Goal: Check status: Check status

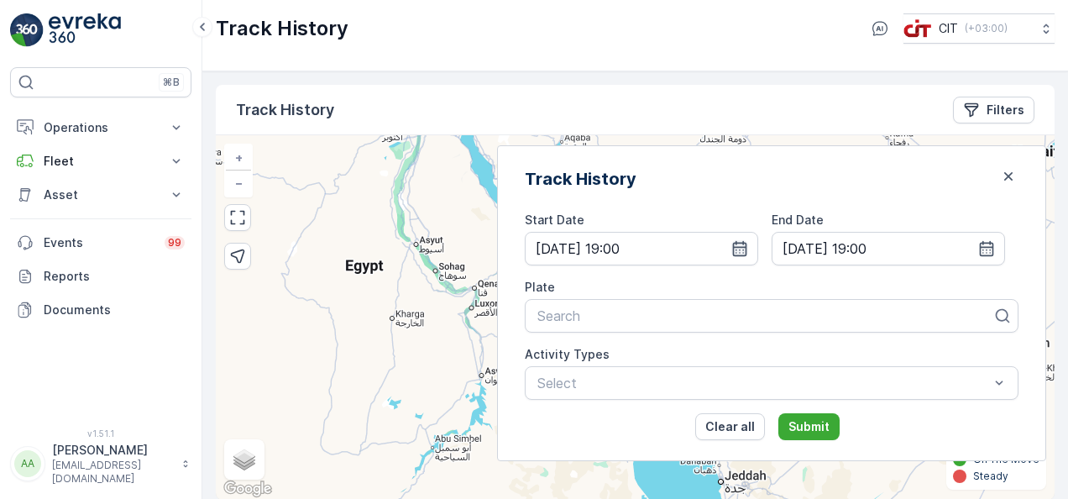
click at [748, 246] on icon "button" at bounding box center [740, 248] width 17 height 17
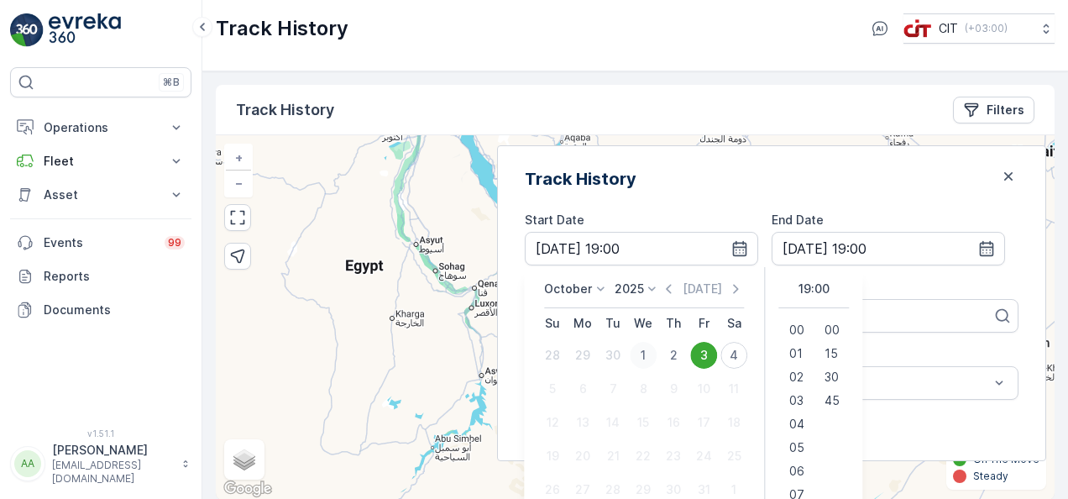
click at [657, 350] on div "1" at bounding box center [643, 355] width 27 height 27
type input "[DATE] 19:00"
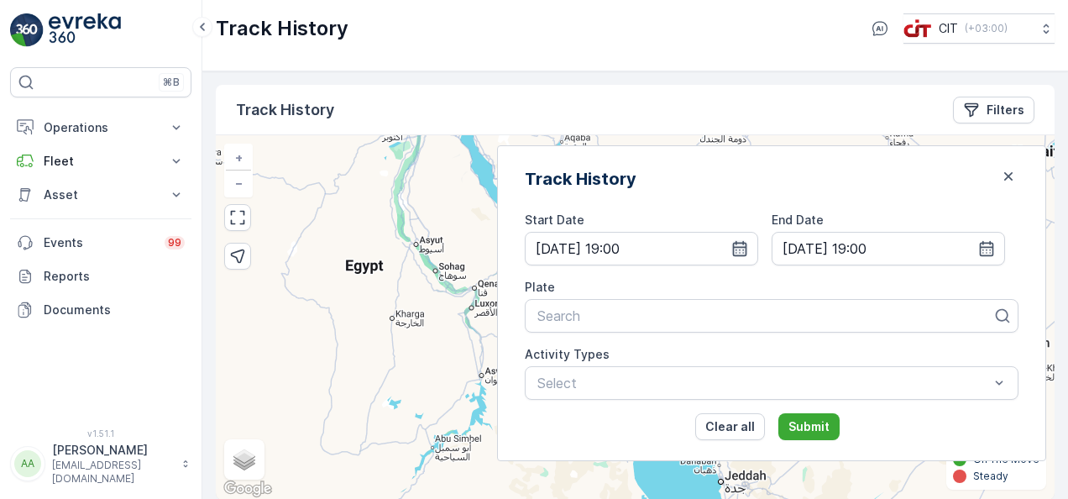
click at [748, 244] on icon "button" at bounding box center [740, 248] width 17 height 17
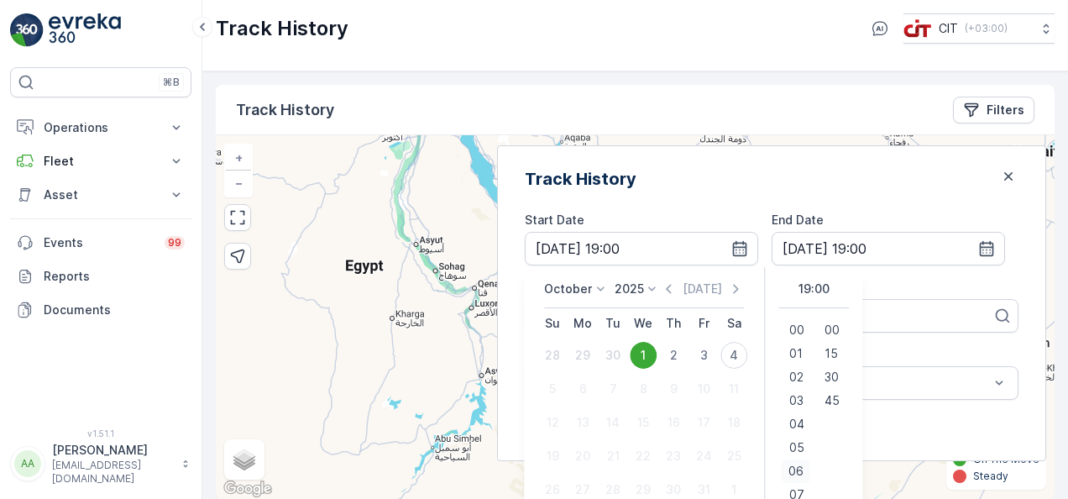
click at [811, 459] on div "06" at bounding box center [797, 471] width 29 height 24
type input "[DATE] 06:00"
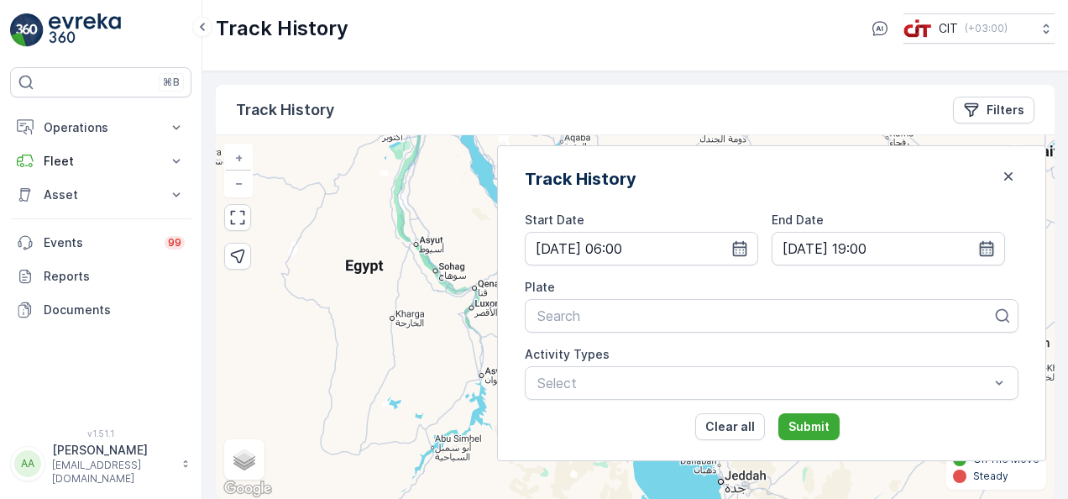
click at [981, 249] on icon "button" at bounding box center [987, 248] width 17 height 17
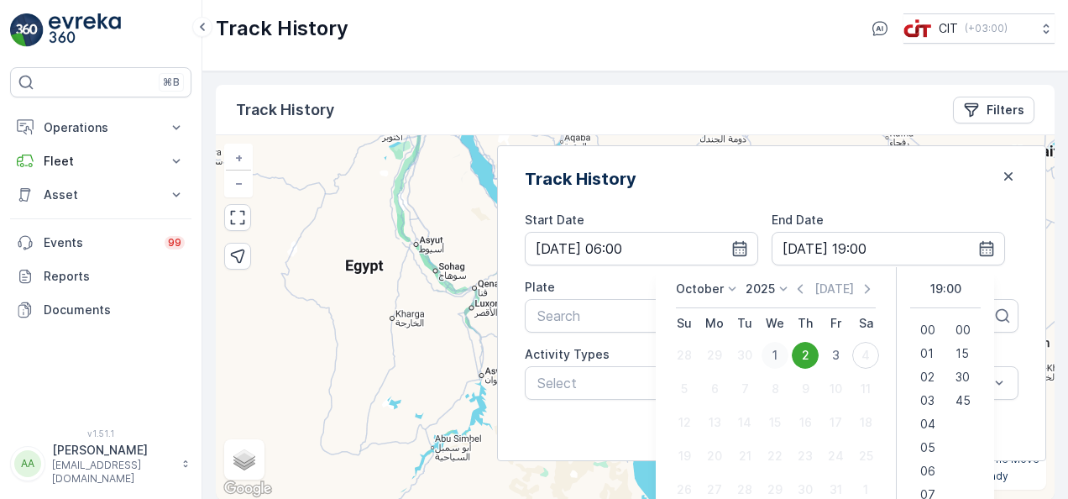
click at [789, 353] on div "1" at bounding box center [775, 355] width 27 height 27
type input "[DATE] 19:00"
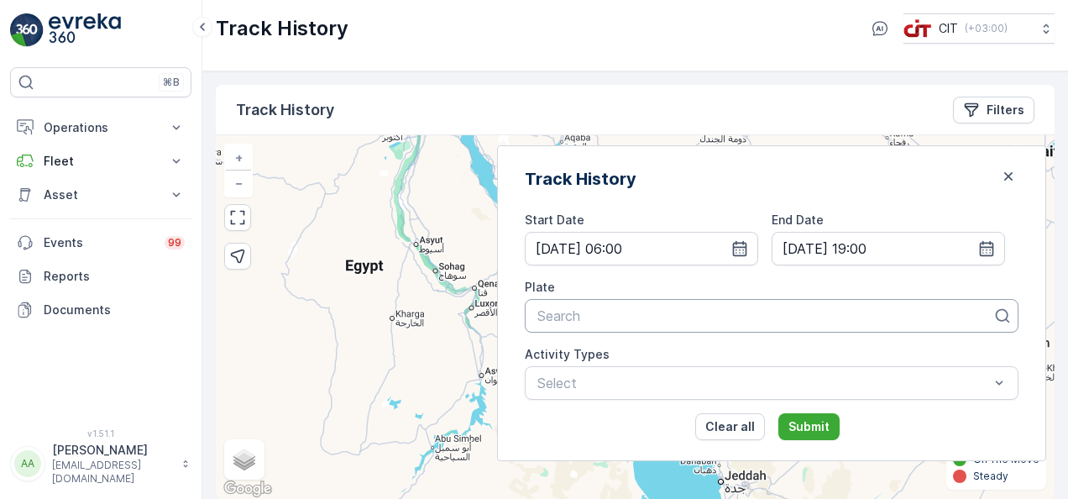
click at [630, 312] on div at bounding box center [765, 315] width 459 height 15
type input "BE"
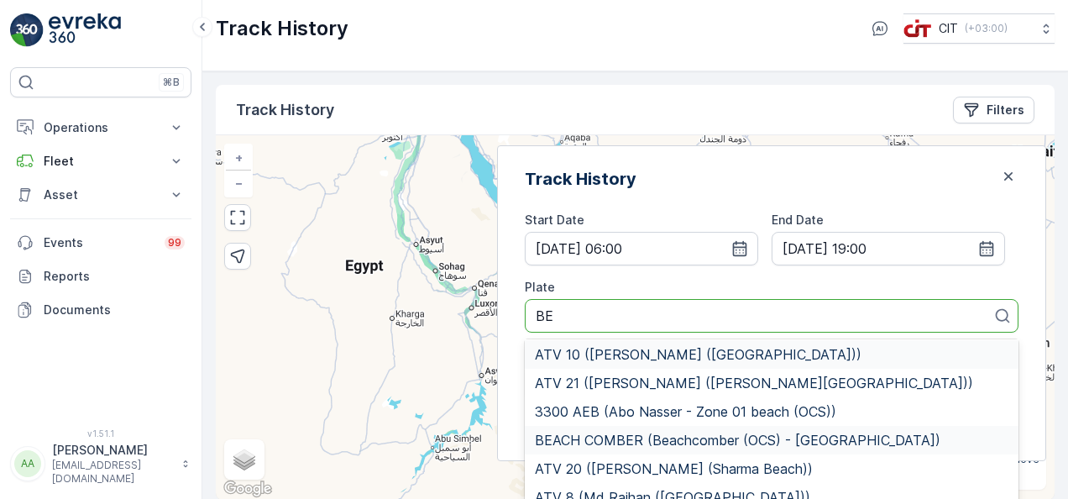
scroll to position [106, 0]
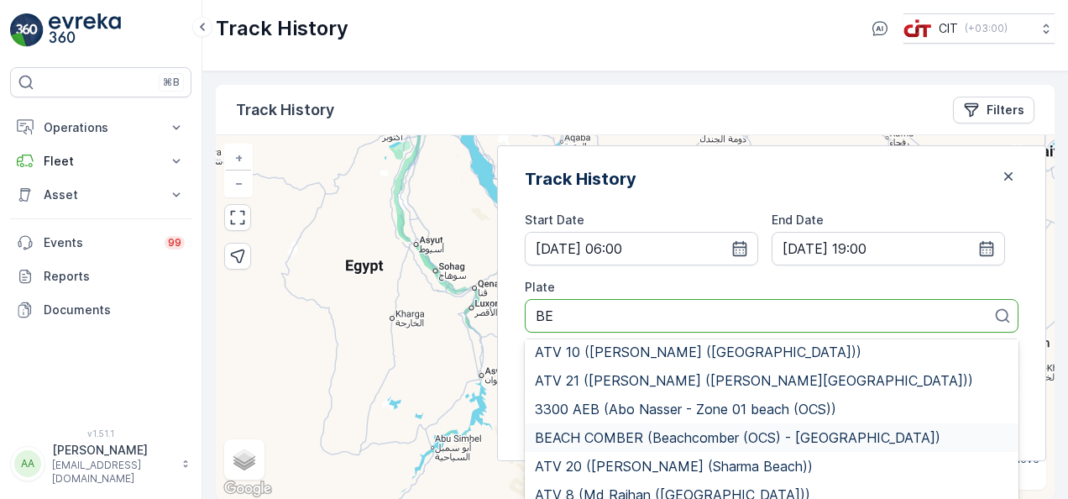
click at [669, 430] on span "BEACH COMBER (Beachcomber (OCS) - [GEOGRAPHIC_DATA])" at bounding box center [738, 437] width 406 height 15
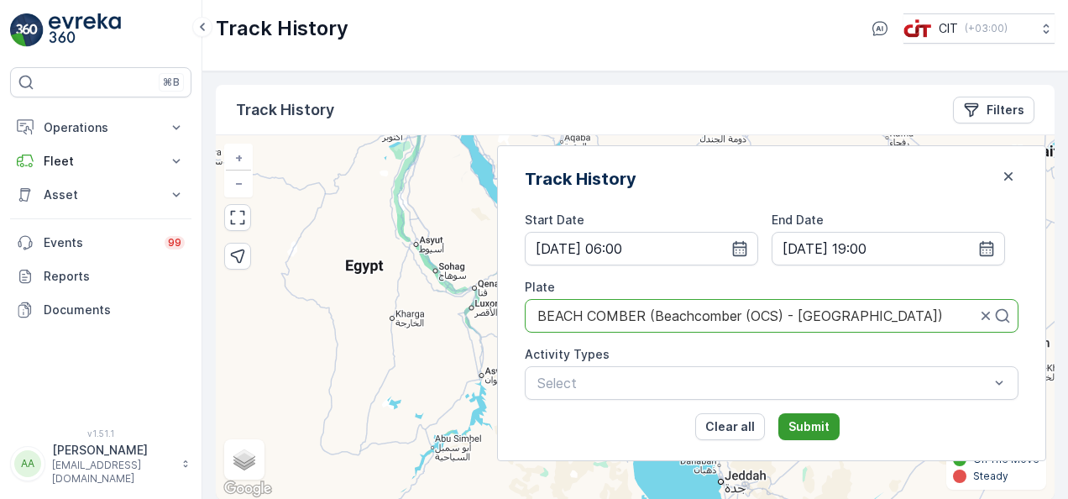
click at [830, 422] on p "Submit" at bounding box center [809, 426] width 41 height 17
